Goal: Find specific page/section: Find specific page/section

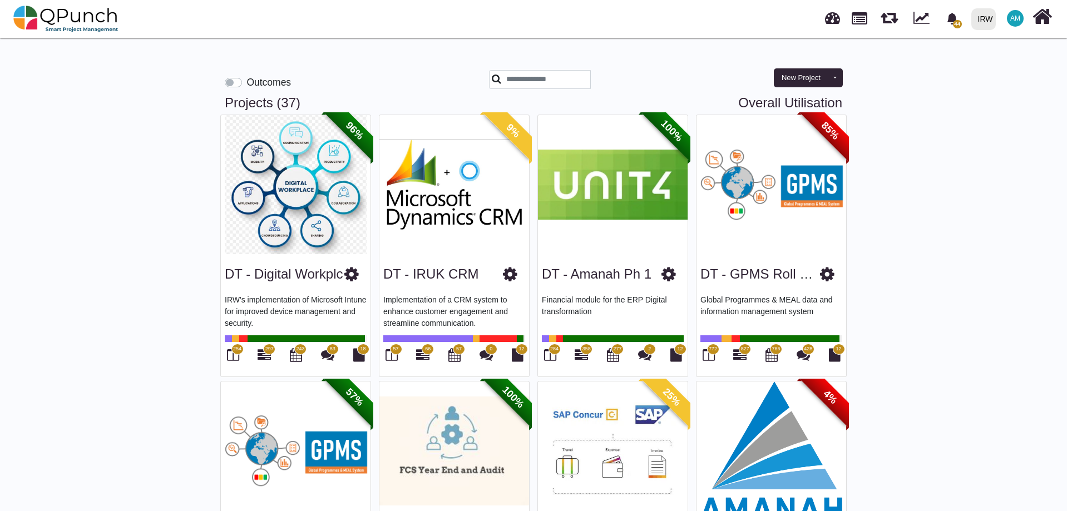
click at [246, 85] on label "Outcomes" at bounding box center [268, 82] width 44 height 14
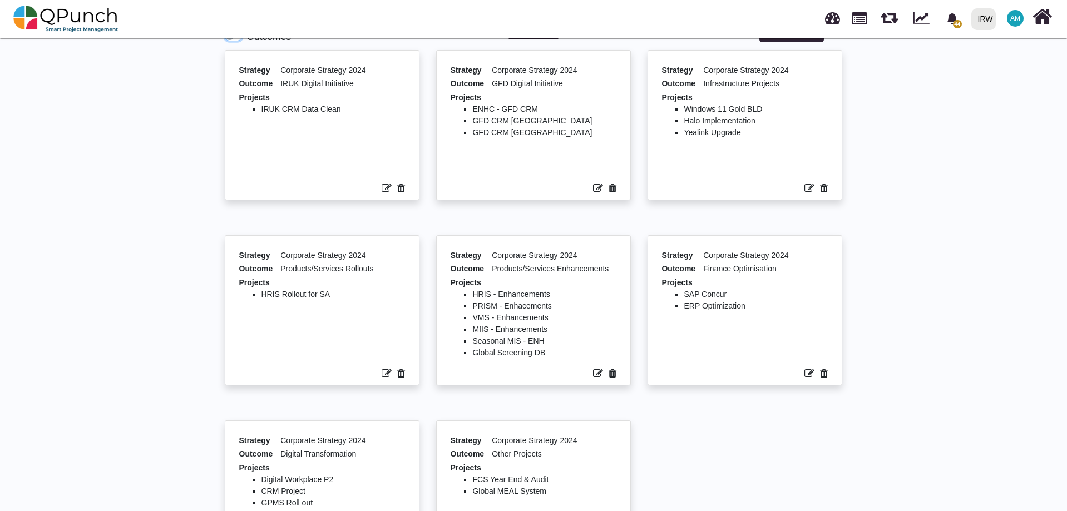
scroll to position [142, 0]
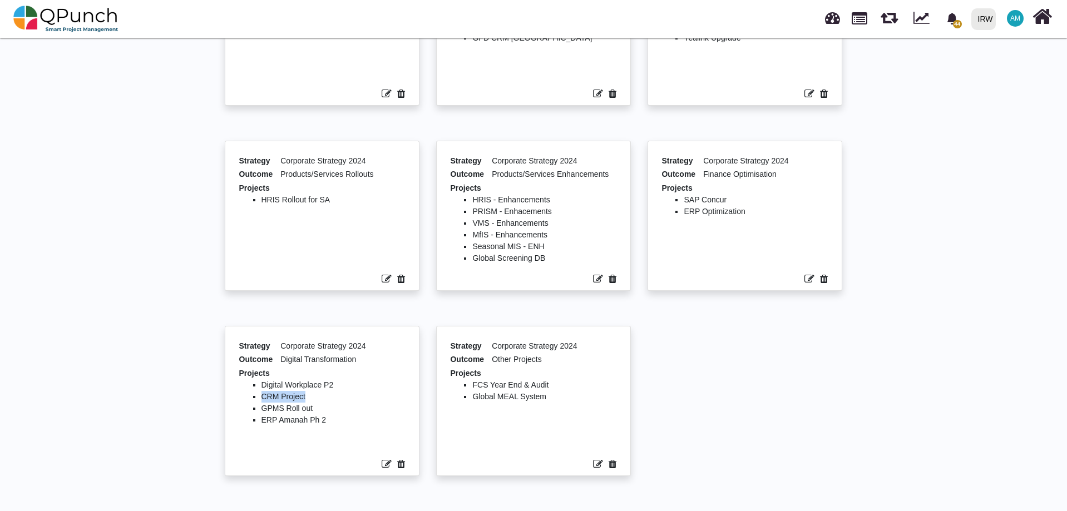
drag, startPoint x: 304, startPoint y: 400, endPoint x: 221, endPoint y: 399, distance: 82.9
click at [221, 399] on div "Strategy Corporate Strategy 2024 Outcome Digital Transformation Projects Digita…" at bounding box center [321, 418] width 211 height 185
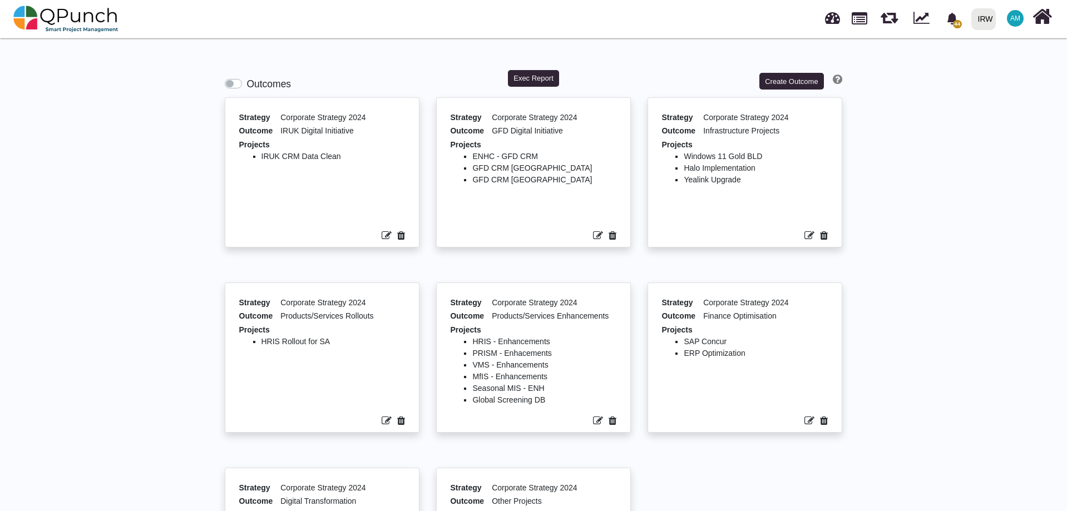
click at [350, 162] on ul "IRUK CRM Data Clean" at bounding box center [322, 187] width 166 height 72
click at [488, 201] on ul "ENHC - GFD CRM GFD CRM Italy GFD CRM [GEOGRAPHIC_DATA]" at bounding box center [533, 187] width 166 height 72
click at [246, 85] on label "Outcomes" at bounding box center [268, 84] width 44 height 14
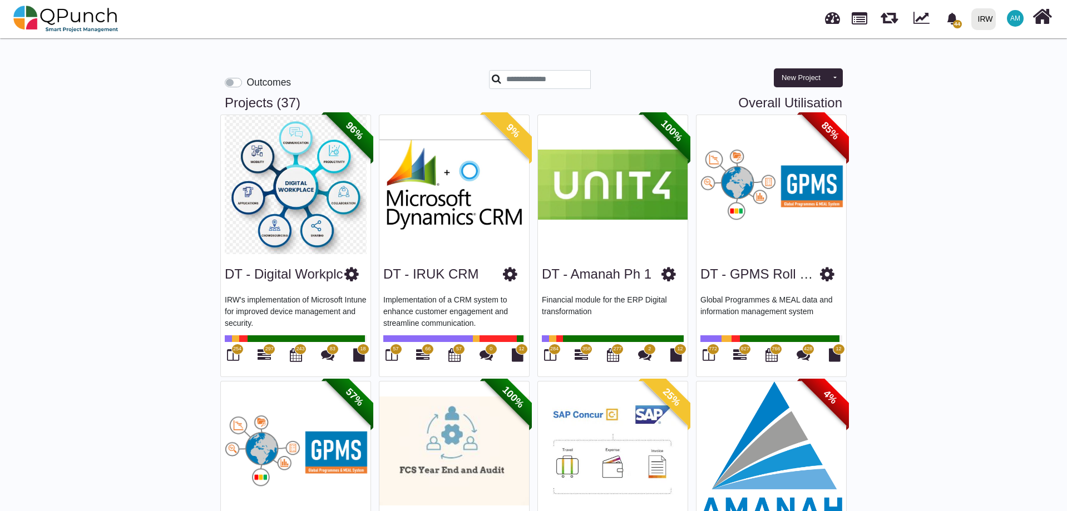
drag, startPoint x: 218, startPoint y: 105, endPoint x: 279, endPoint y: 97, distance: 61.1
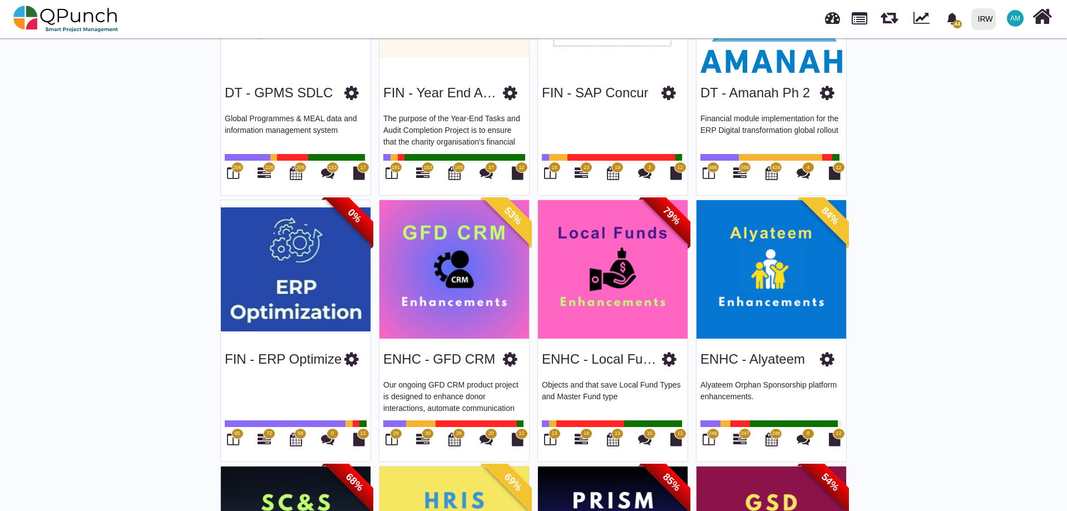
scroll to position [500, 0]
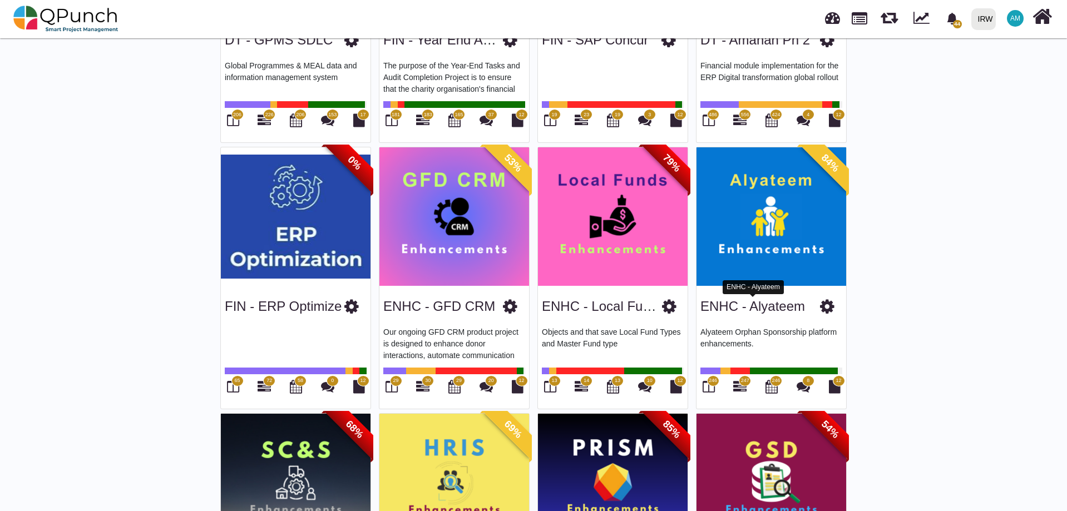
click at [760, 300] on link "ENHC - Alyateem" at bounding box center [752, 306] width 105 height 15
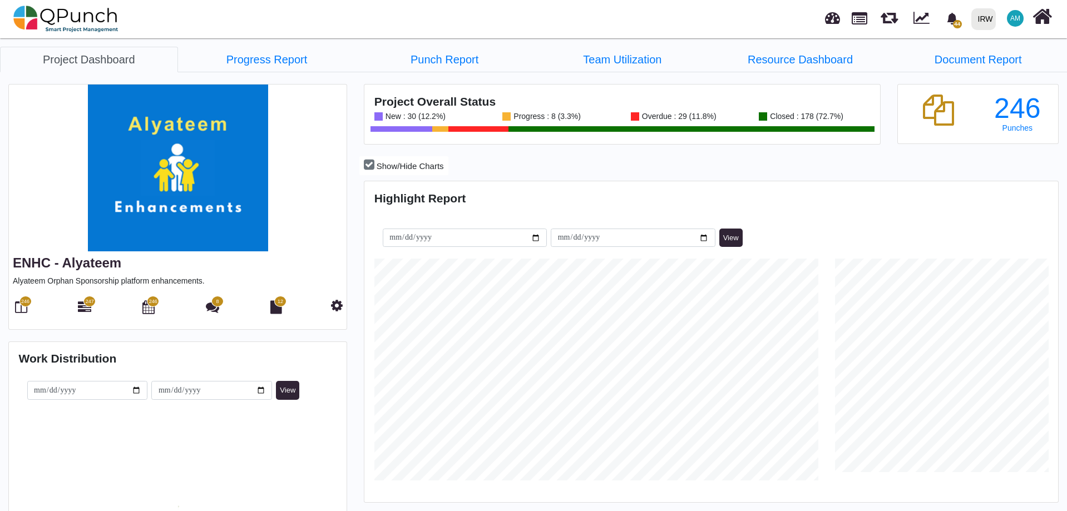
scroll to position [222, 230]
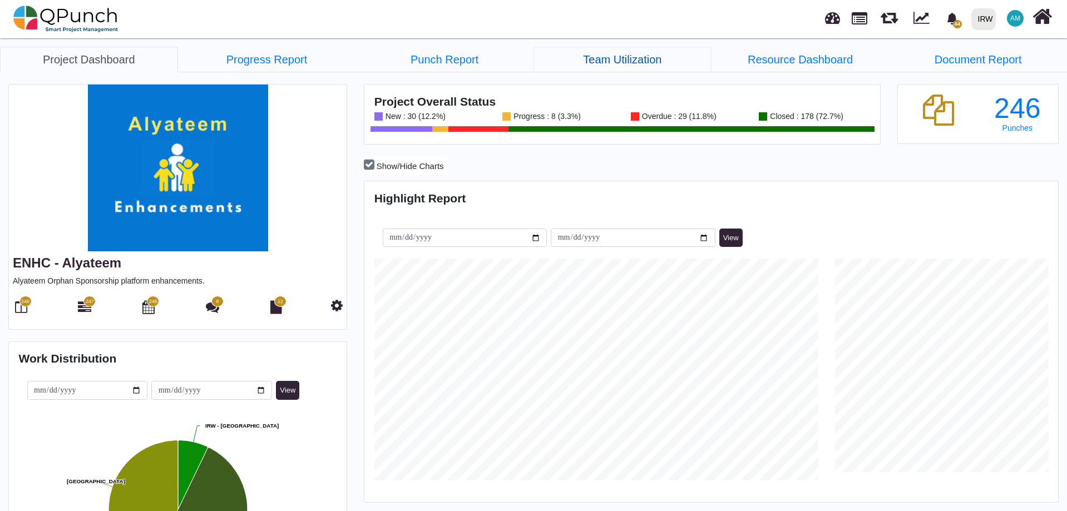
click at [609, 64] on link "Team Utilization" at bounding box center [622, 60] width 178 height 26
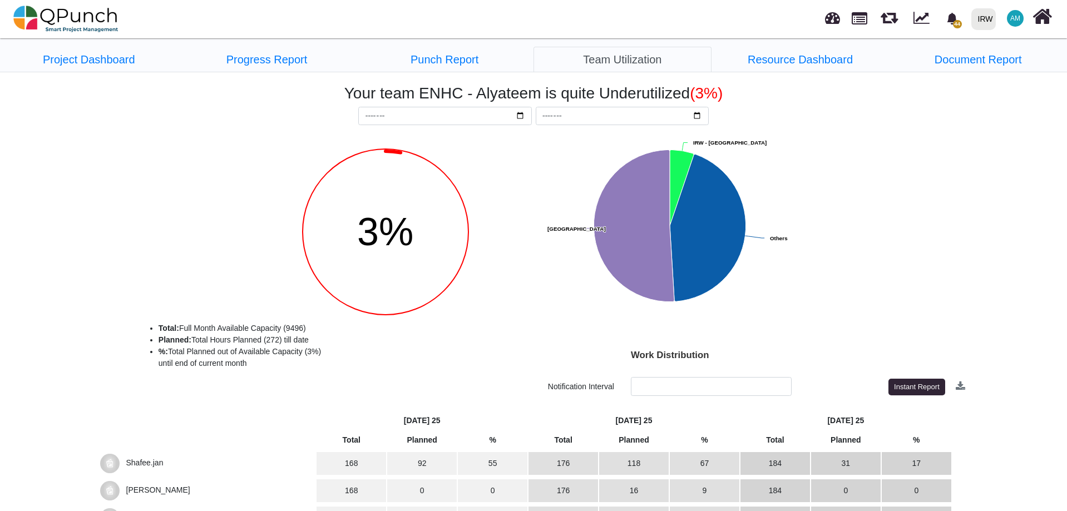
click at [842, 289] on rect "Interactive chart" at bounding box center [800, 248] width 517 height 222
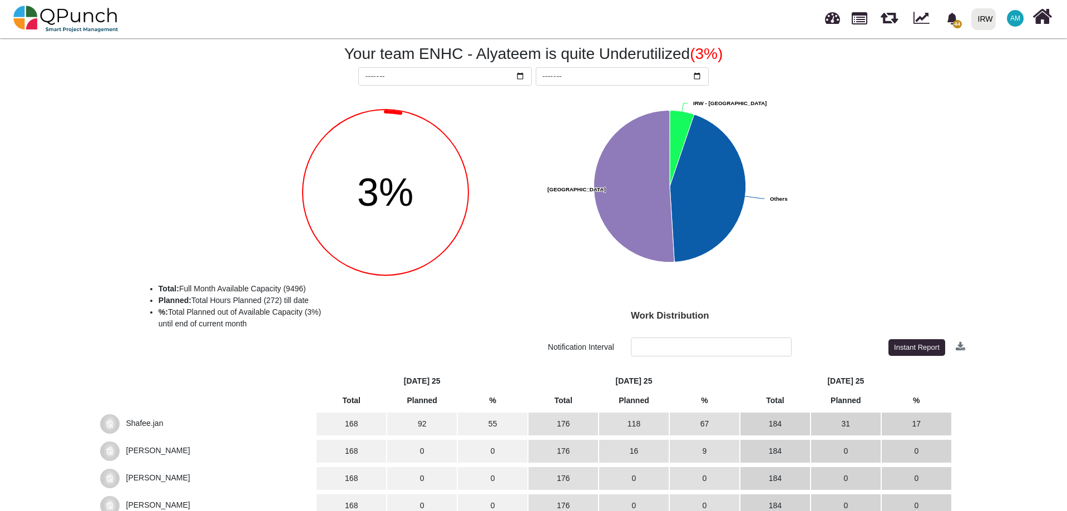
scroll to position [167, 0]
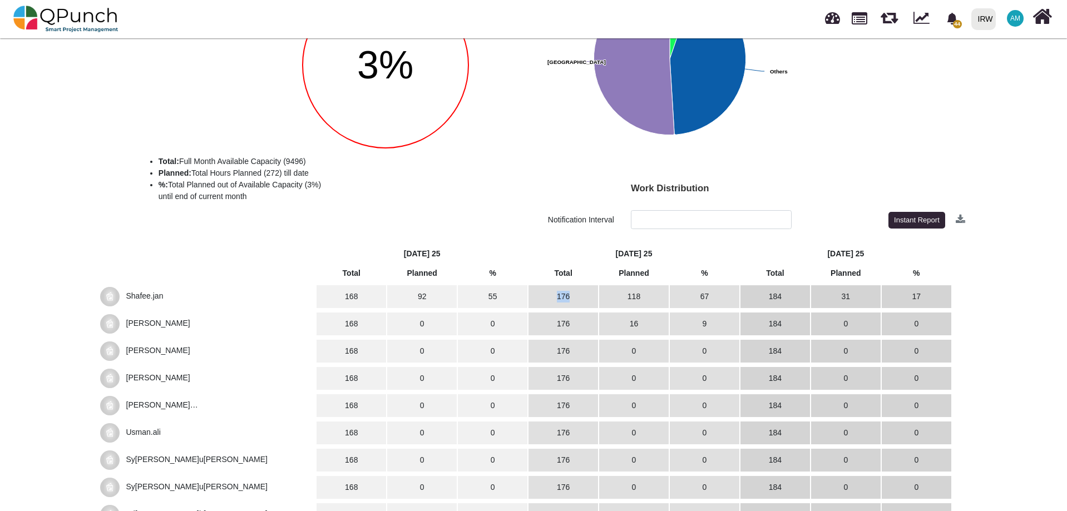
drag, startPoint x: 574, startPoint y: 299, endPoint x: 553, endPoint y: 295, distance: 21.5
click at [553, 295] on td "176" at bounding box center [563, 296] width 70 height 23
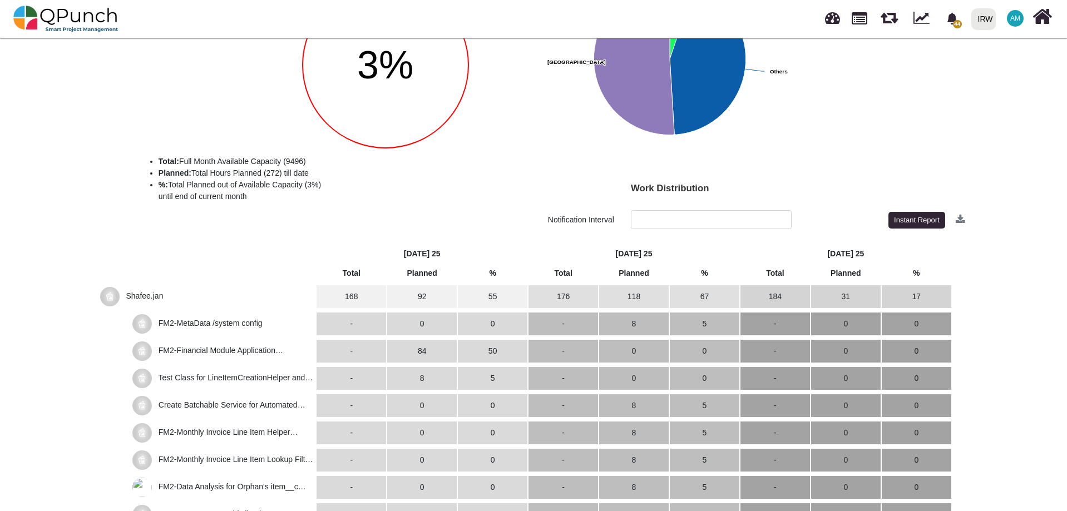
drag, startPoint x: 553, startPoint y: 296, endPoint x: 579, endPoint y: 296, distance: 25.6
click at [579, 296] on td "176" at bounding box center [563, 296] width 70 height 23
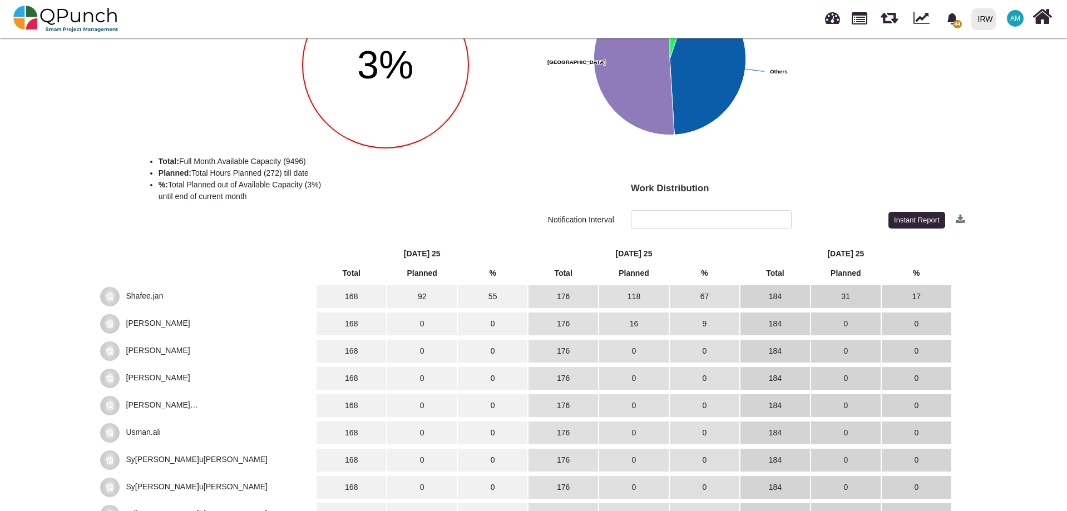
click at [505, 197] on li "%: Total Planned out of Available Capacity (3%) until end of current month" at bounding box center [360, 190] width 405 height 23
drag, startPoint x: 556, startPoint y: 299, endPoint x: 582, endPoint y: 288, distance: 28.7
click at [582, 288] on td "176" at bounding box center [563, 296] width 70 height 23
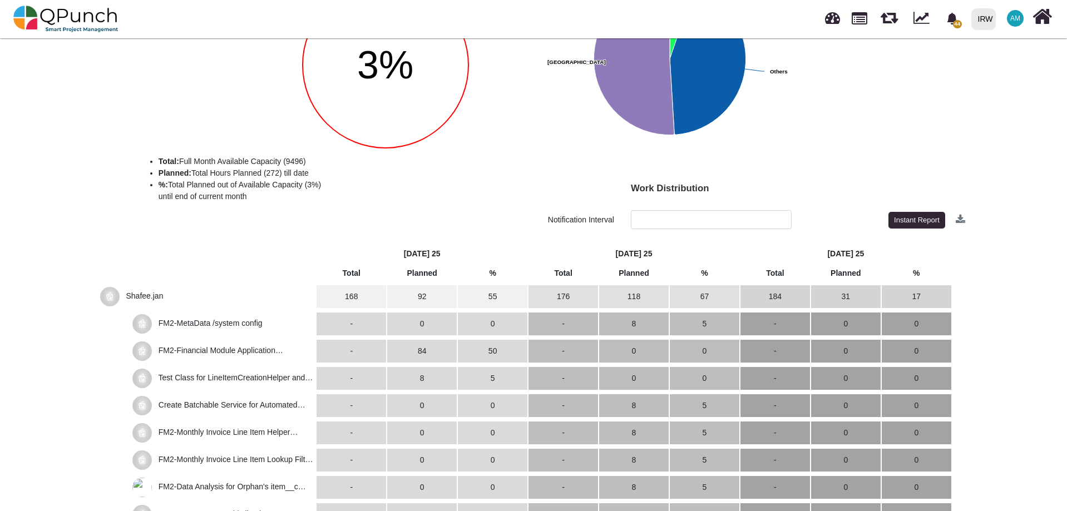
click at [575, 259] on th "[DATE] 25" at bounding box center [633, 253] width 211 height 15
click at [563, 291] on td "176" at bounding box center [563, 296] width 70 height 23
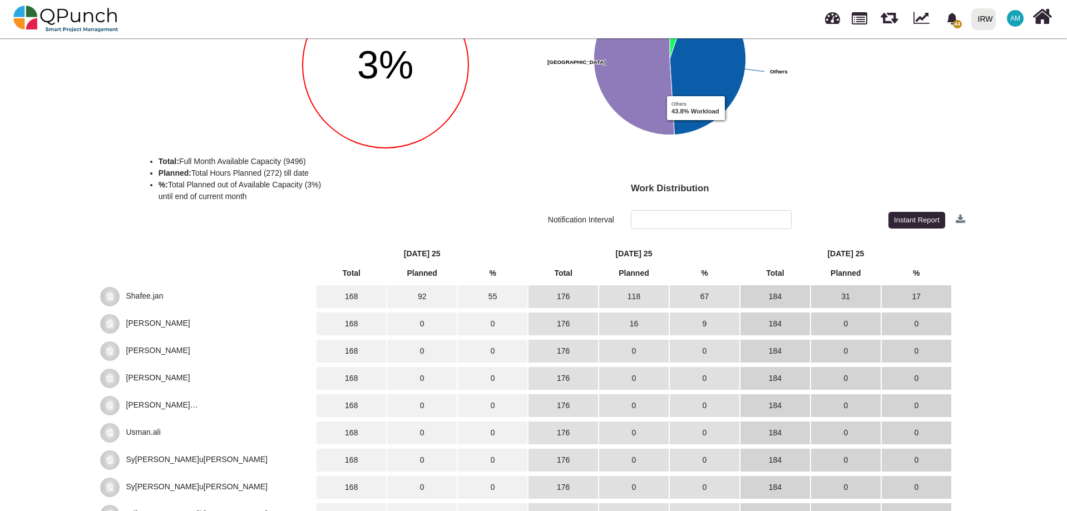
click at [466, 214] on div "Notification Interval" at bounding box center [311, 220] width 622 height 20
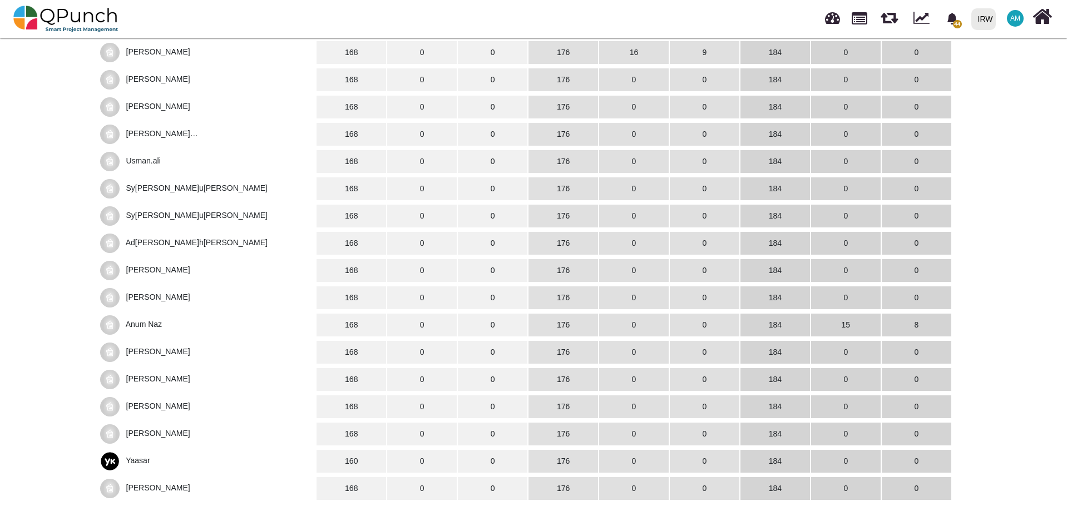
scroll to position [0, 0]
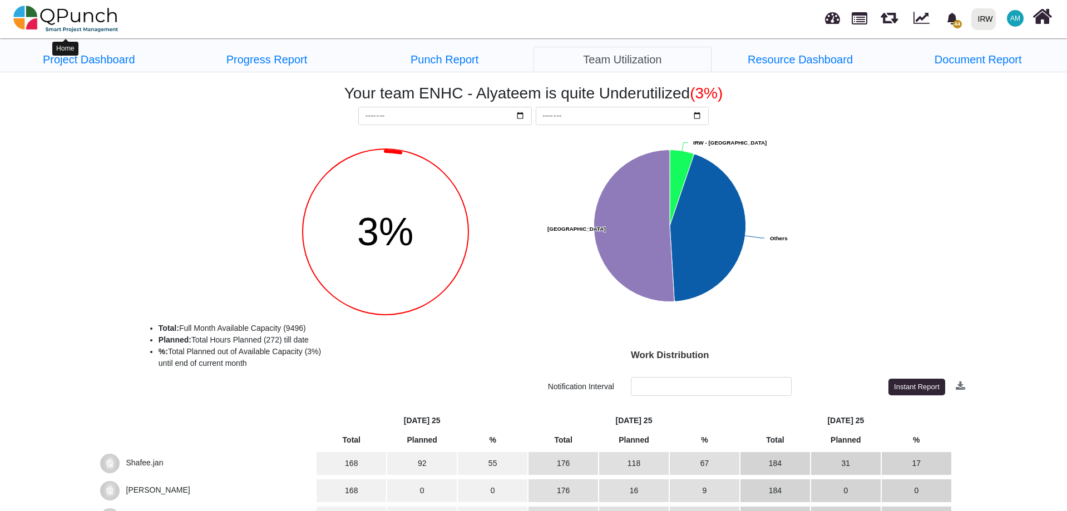
click at [77, 16] on img at bounding box center [65, 18] width 105 height 33
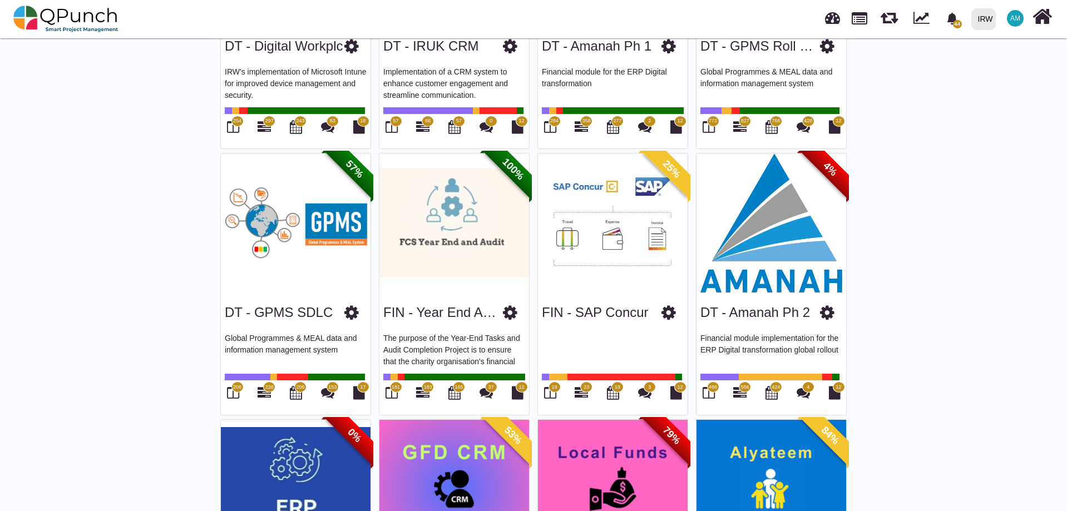
scroll to position [500, 0]
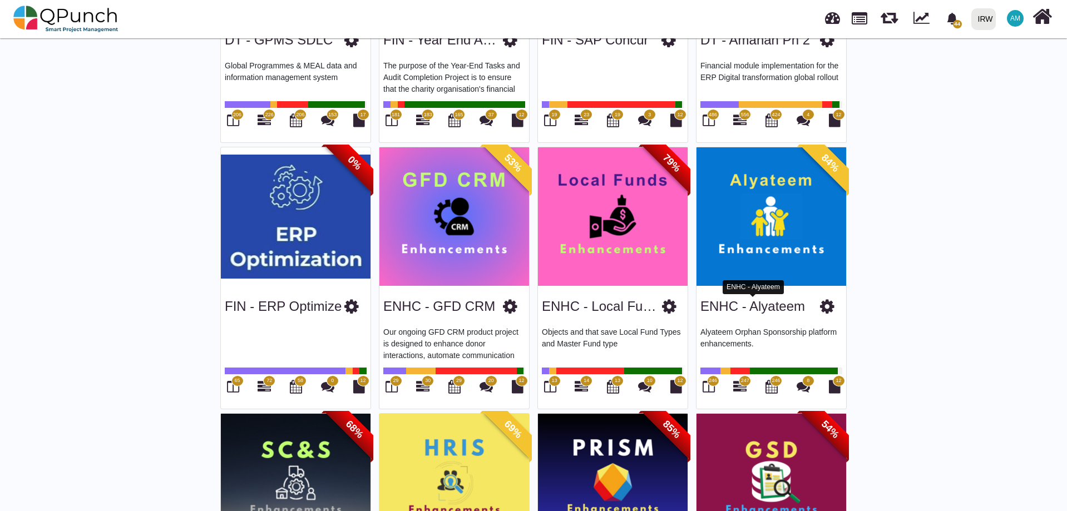
click at [757, 310] on link "ENHC - Alyateem" at bounding box center [752, 306] width 105 height 15
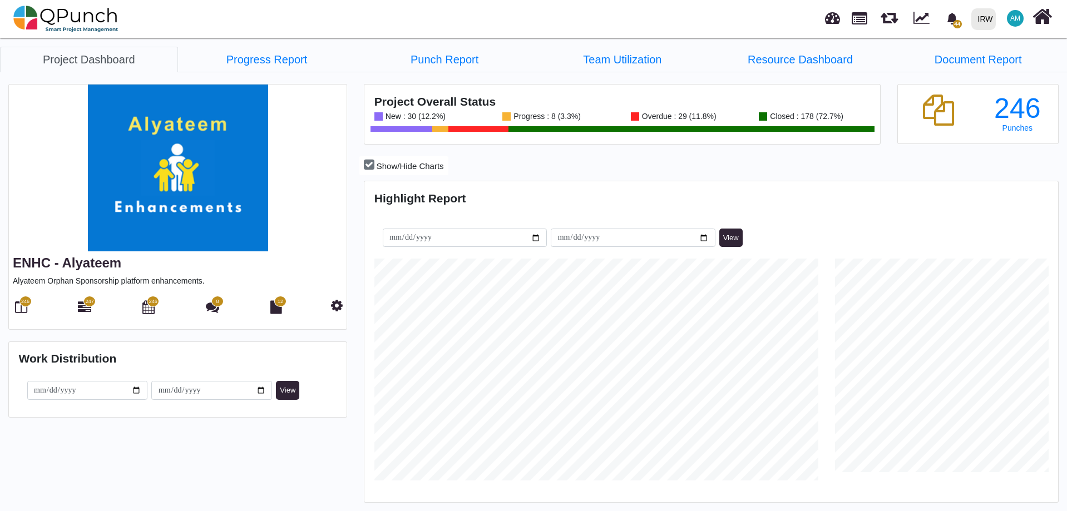
scroll to position [306, 690]
click at [17, 308] on icon at bounding box center [21, 306] width 12 height 13
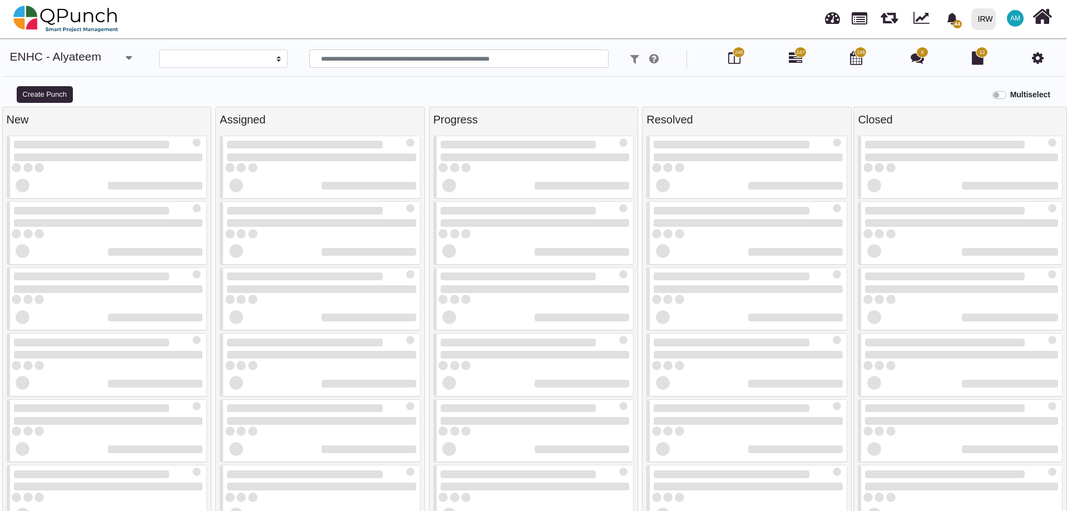
select select
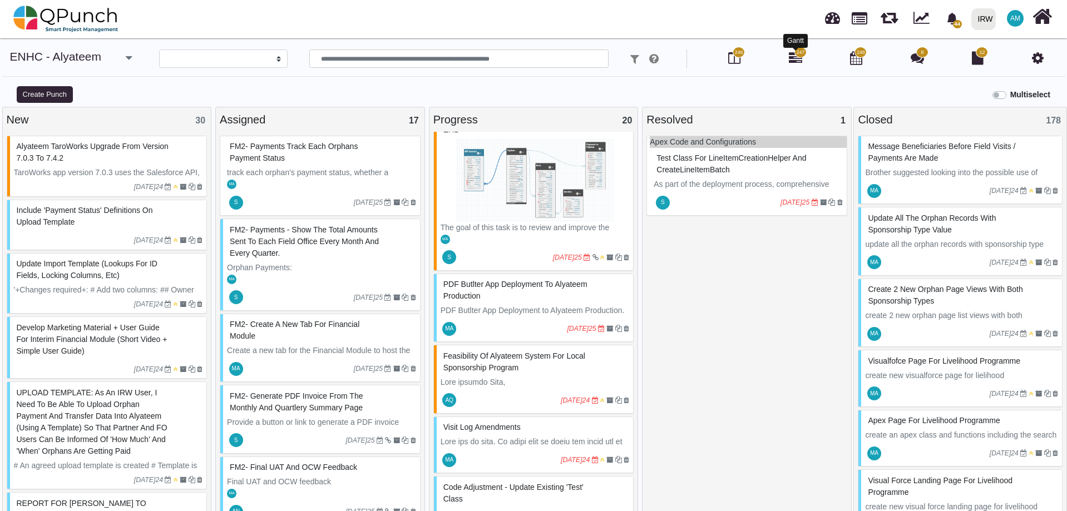
click at [798, 58] on icon at bounding box center [795, 57] width 13 height 13
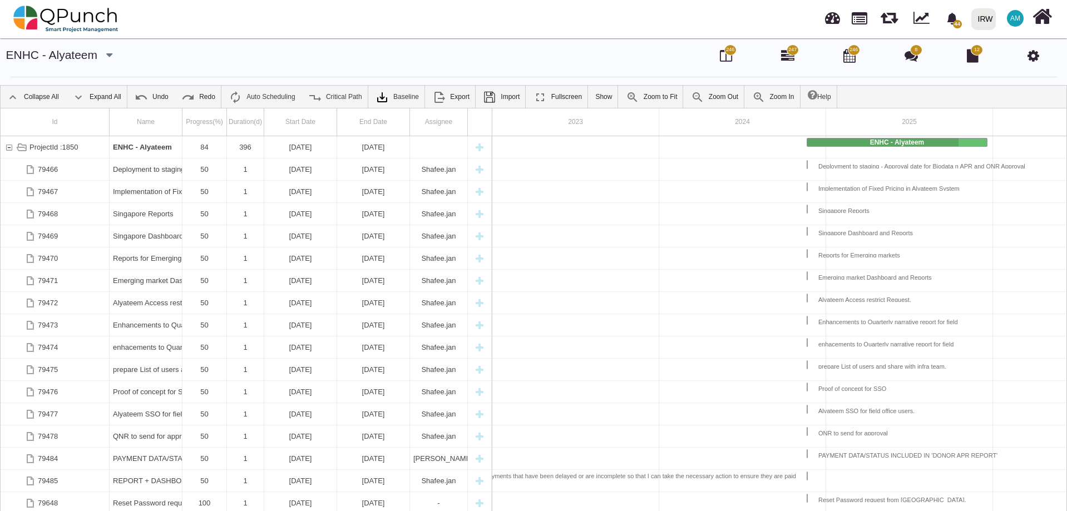
scroll to position [0, 95]
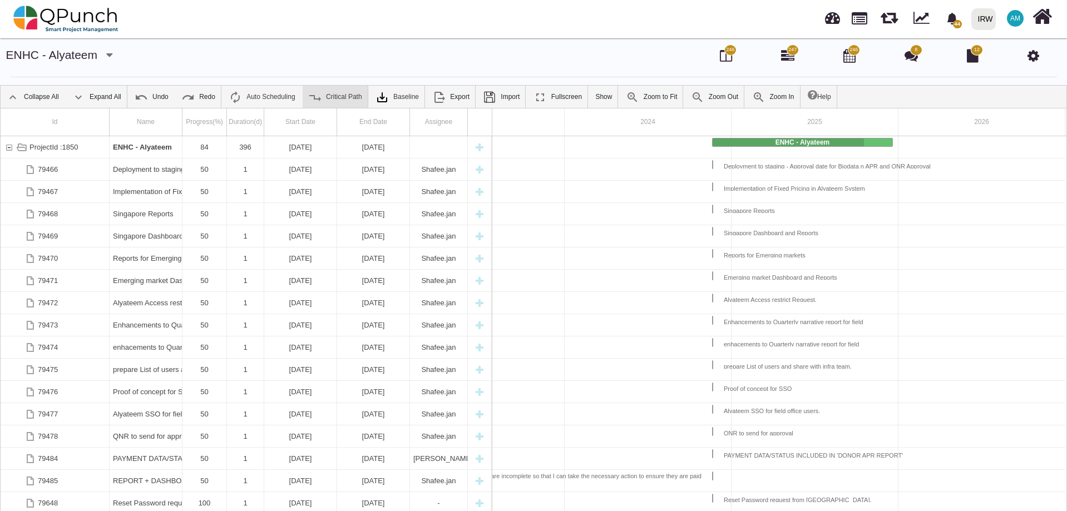
click at [324, 95] on link "Critical Path" at bounding box center [335, 97] width 65 height 22
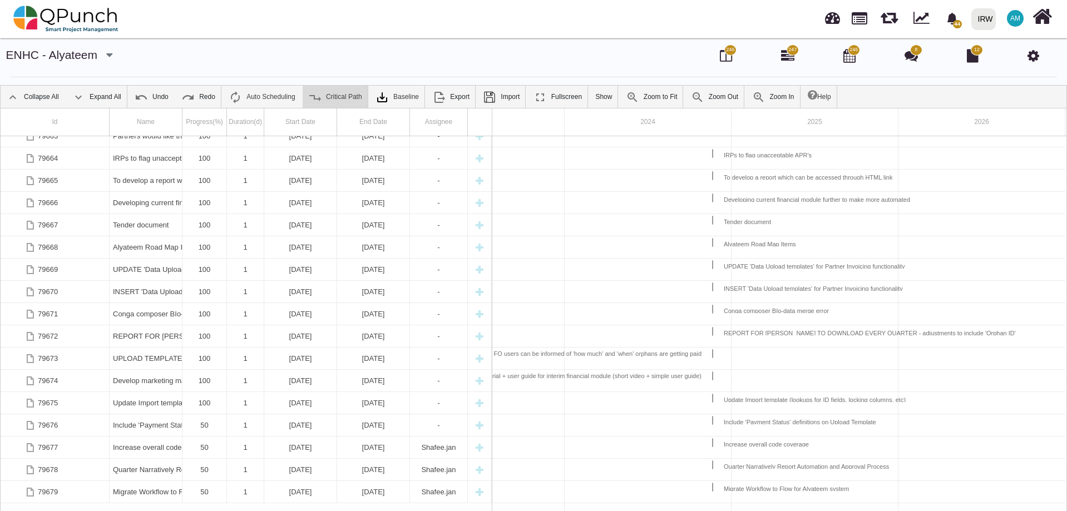
scroll to position [851, 0]
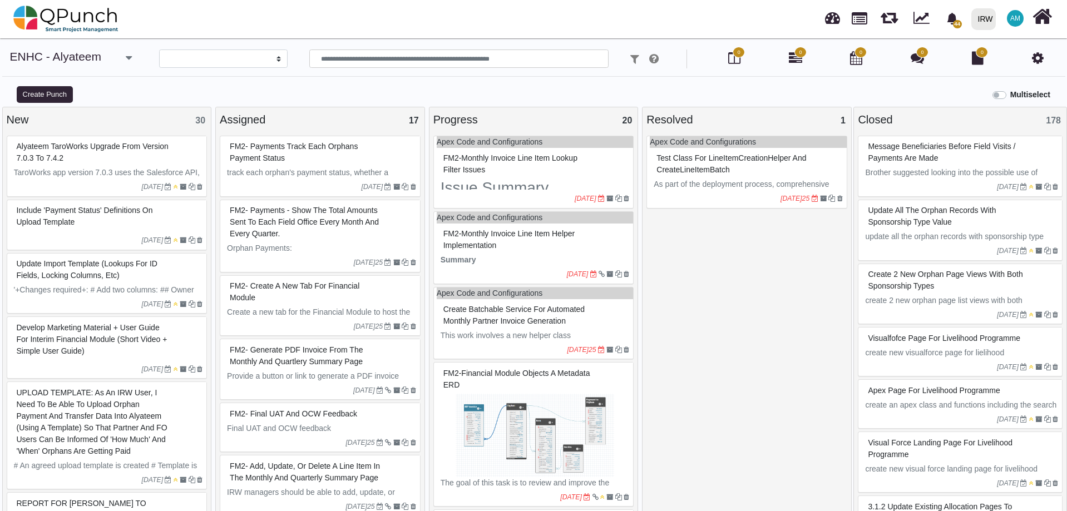
select select
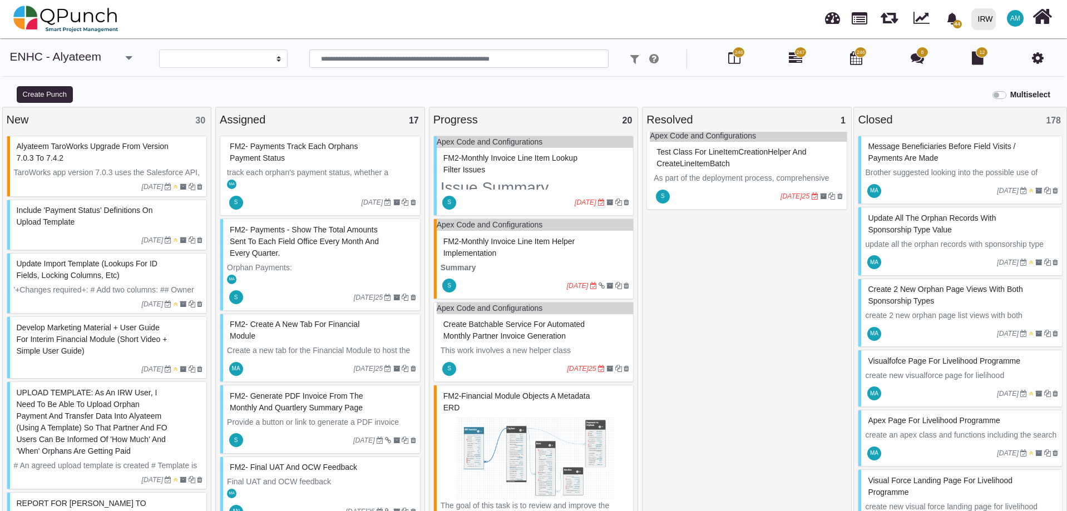
scroll to position [8, 0]
